Goal: Find specific page/section: Find specific page/section

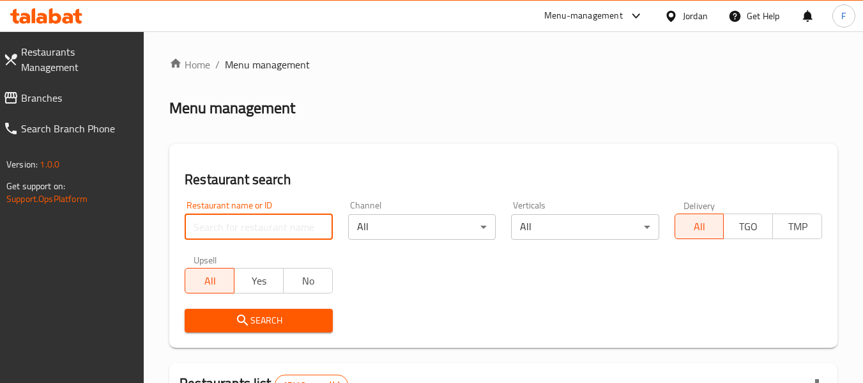
drag, startPoint x: 254, startPoint y: 230, endPoint x: 258, endPoint y: 224, distance: 6.9
click at [255, 230] on input "search" at bounding box center [259, 227] width 148 height 26
paste input "[PERSON_NAME] Bakeries and sweets"
click at [195, 232] on input "[PERSON_NAME] Bakeries and sweets" at bounding box center [259, 227] width 148 height 26
click button "Search" at bounding box center [259, 321] width 148 height 24
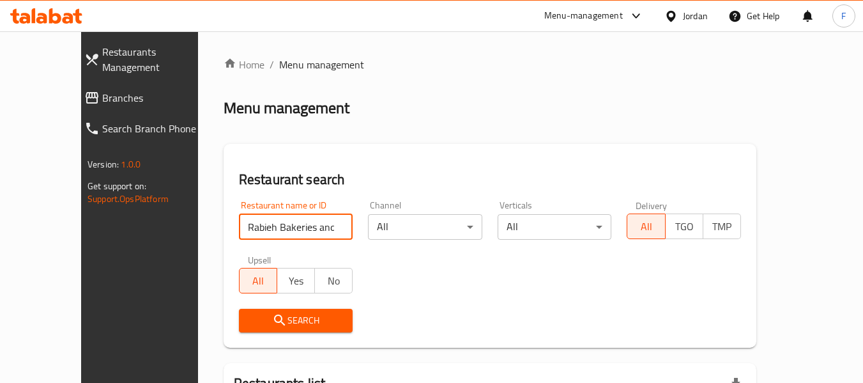
scroll to position [0, 1]
drag, startPoint x: 264, startPoint y: 227, endPoint x: 391, endPoint y: 223, distance: 127.2
click at [391, 223] on div "Restaurant name or ID Rabieh Bakeries and sweets Restaurant name or ID Channel …" at bounding box center [490, 266] width 518 height 147
type input "Rabieh Bakeries"
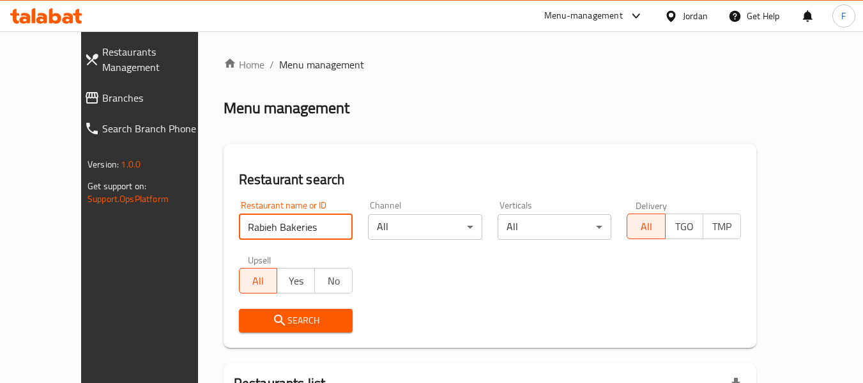
click button "Search" at bounding box center [296, 321] width 114 height 24
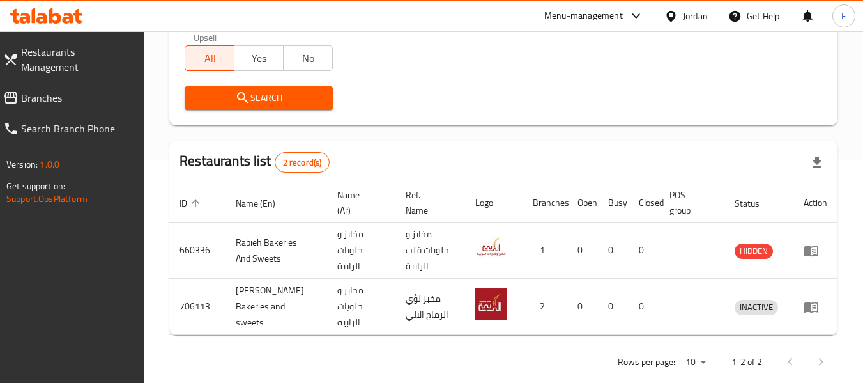
scroll to position [228, 0]
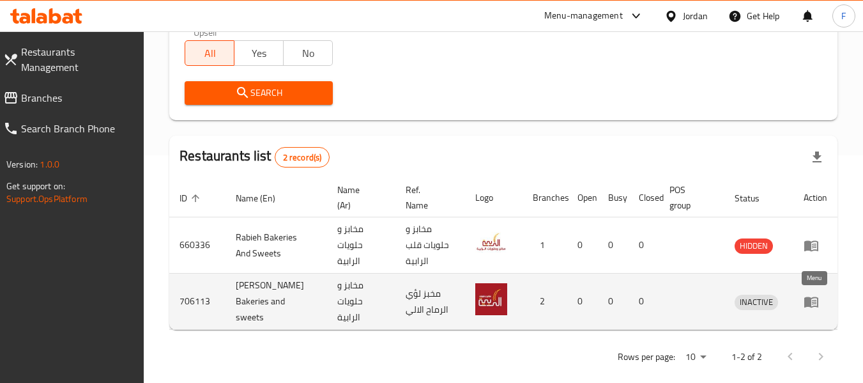
click at [810, 308] on icon "enhanced table" at bounding box center [811, 301] width 15 height 15
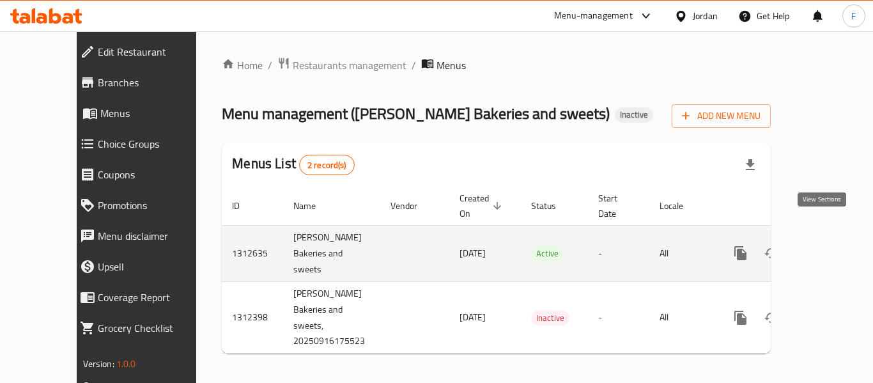
click at [826, 245] on icon "enhanced table" at bounding box center [832, 252] width 15 height 15
